Goal: Information Seeking & Learning: Learn about a topic

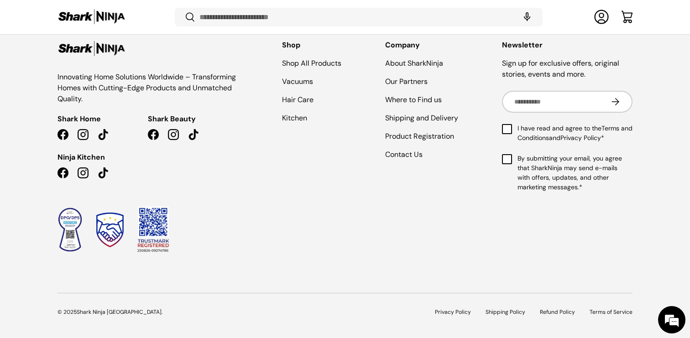
scroll to position [1318, 0]
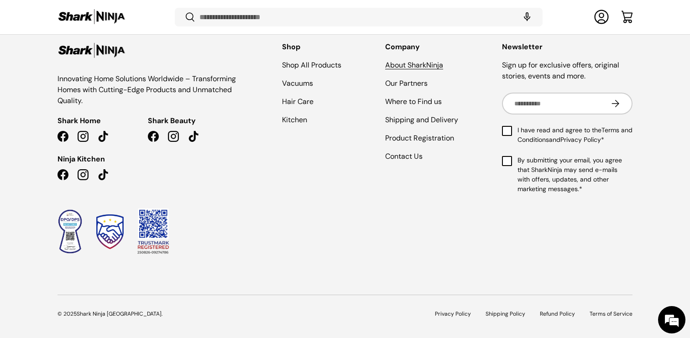
click at [402, 67] on link "About SharkNinja" at bounding box center [414, 65] width 58 height 10
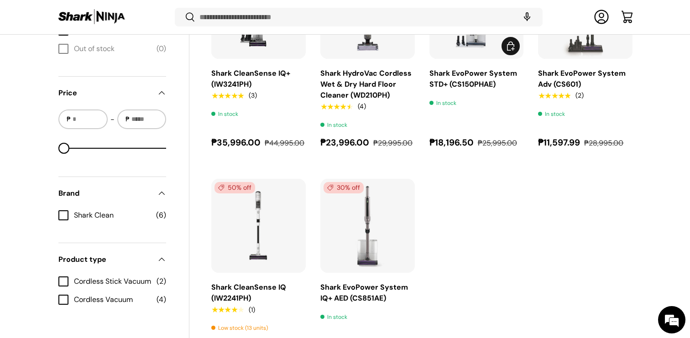
scroll to position [750, 0]
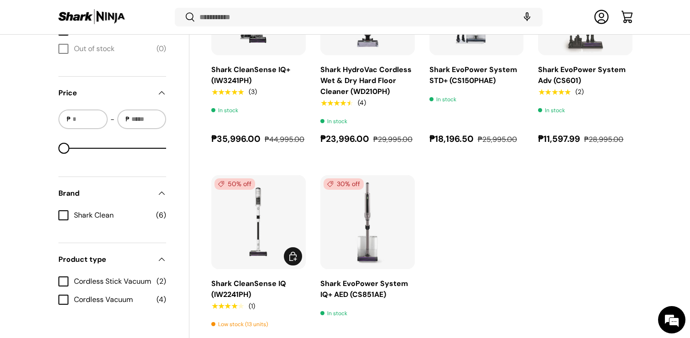
click at [0, 0] on img "Shark CleanSense IQ (IW2241PH)" at bounding box center [0, 0] width 0 height 0
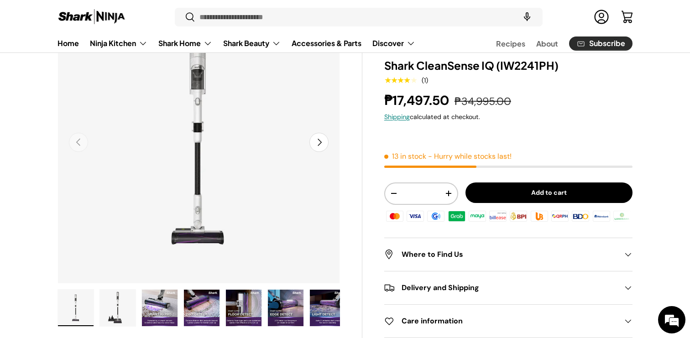
click at [168, 314] on img "Gallery Viewer" at bounding box center [160, 308] width 36 height 37
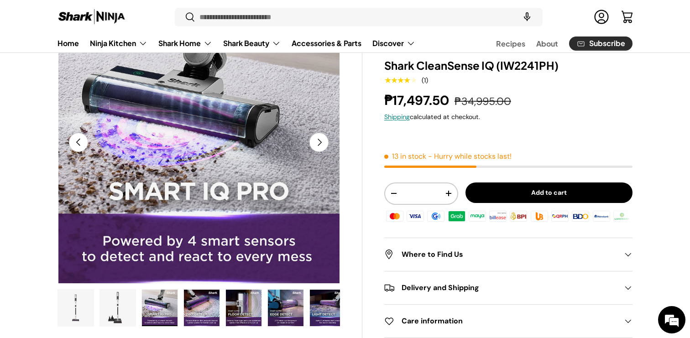
click at [193, 312] on img "Gallery Viewer" at bounding box center [202, 308] width 36 height 37
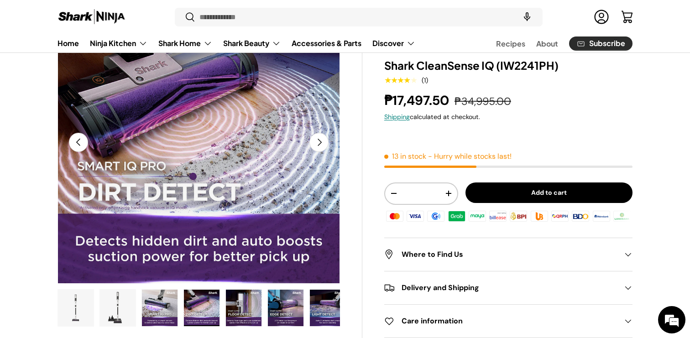
click at [239, 307] on img "Gallery Viewer" at bounding box center [244, 308] width 36 height 37
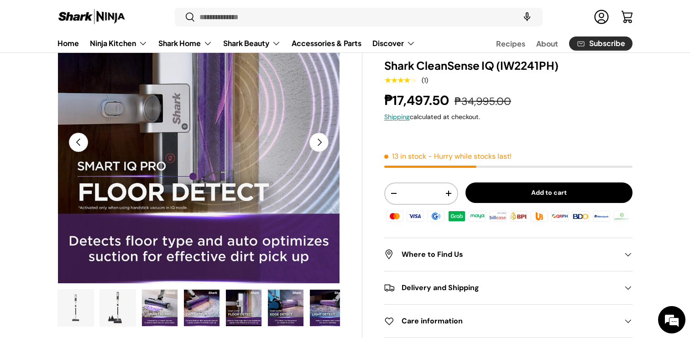
click at [276, 306] on img "Gallery Viewer" at bounding box center [286, 308] width 36 height 37
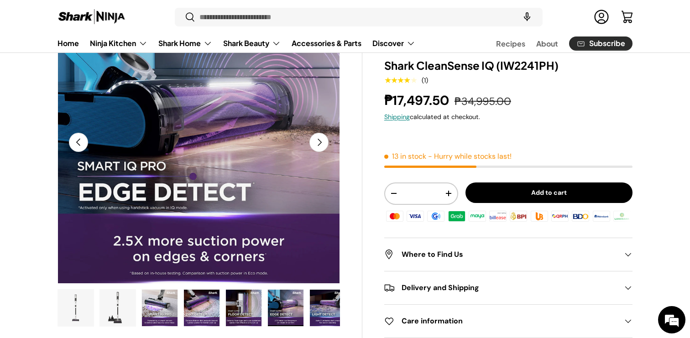
click at [324, 303] on img "Gallery Viewer" at bounding box center [328, 308] width 36 height 37
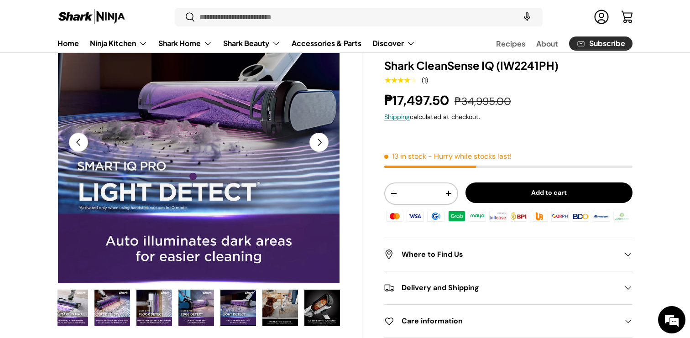
scroll to position [0, 90]
click at [324, 303] on img "Gallery Viewer" at bounding box center [322, 308] width 36 height 37
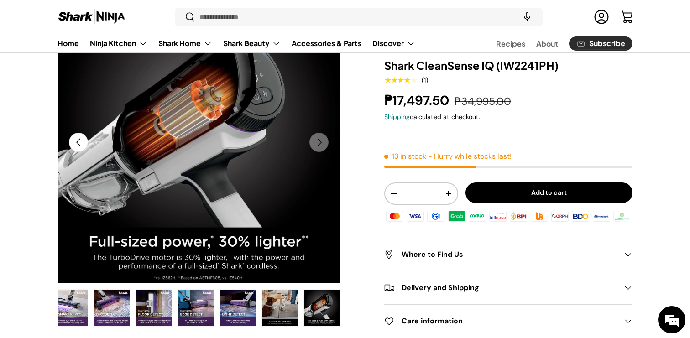
click at [285, 307] on img "Gallery Viewer" at bounding box center [280, 308] width 36 height 37
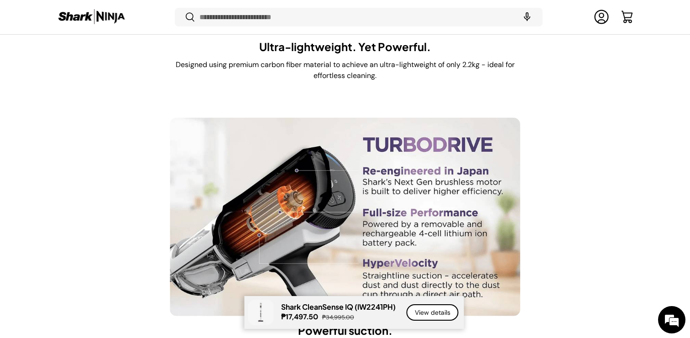
scroll to position [3216, 0]
